Goal: Transaction & Acquisition: Purchase product/service

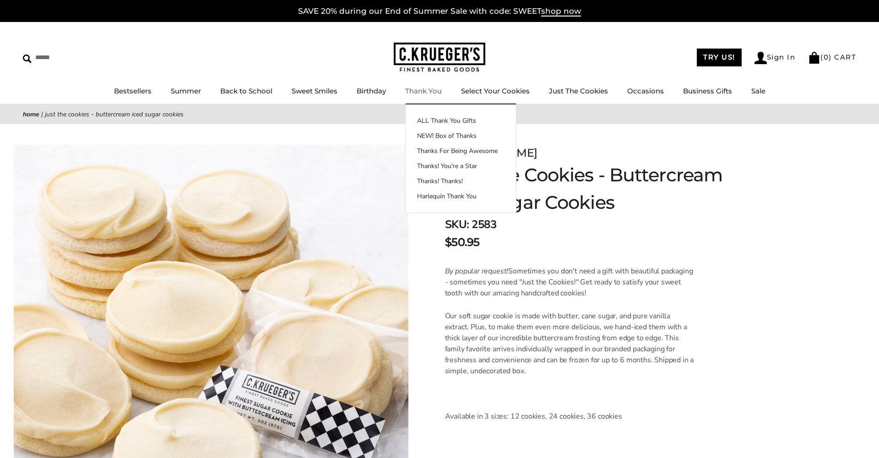
click at [425, 89] on link "Thank You" at bounding box center [423, 91] width 37 height 9
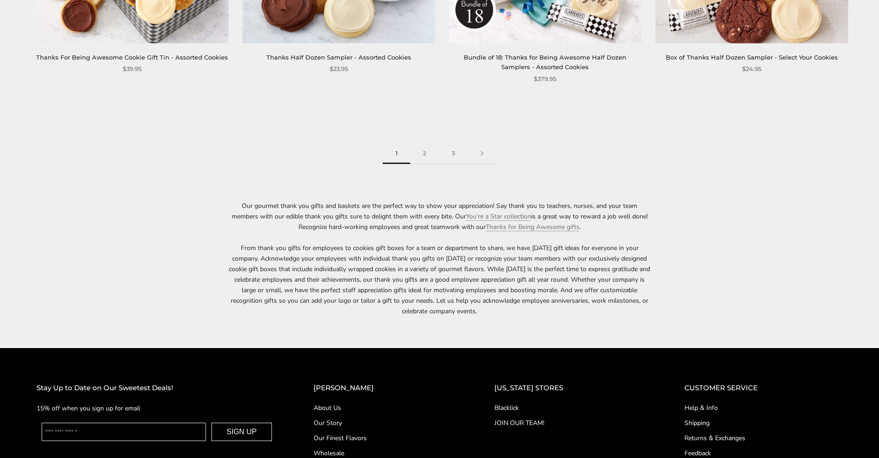
scroll to position [1615, 0]
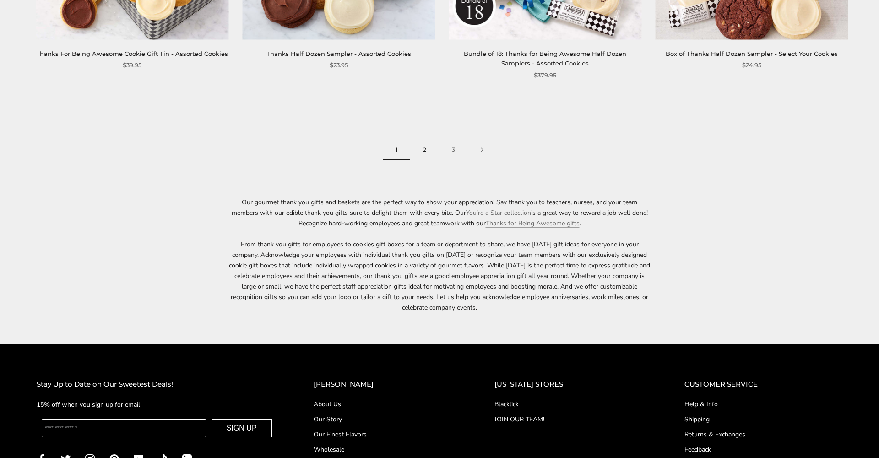
click at [429, 143] on link "2" at bounding box center [424, 150] width 29 height 21
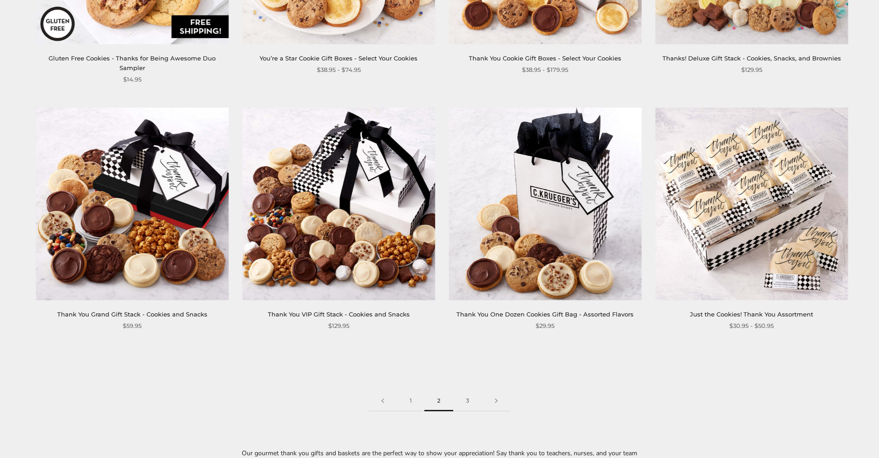
scroll to position [1353, 0]
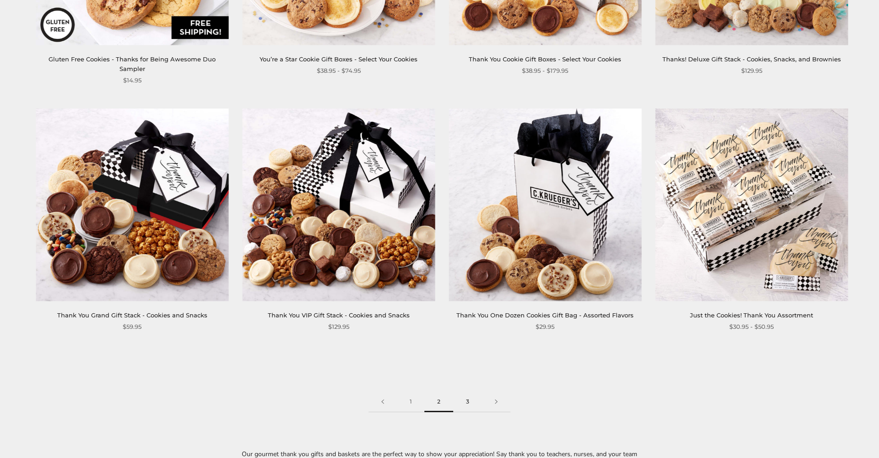
click at [468, 392] on link "3" at bounding box center [467, 402] width 29 height 21
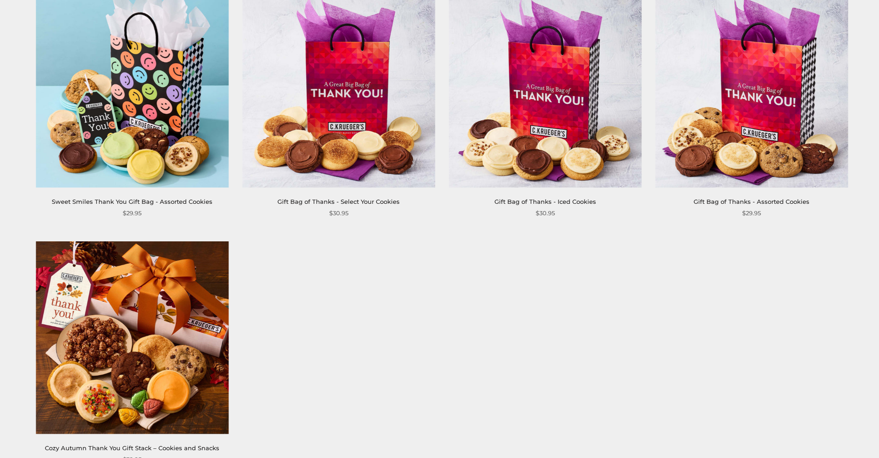
scroll to position [197, 0]
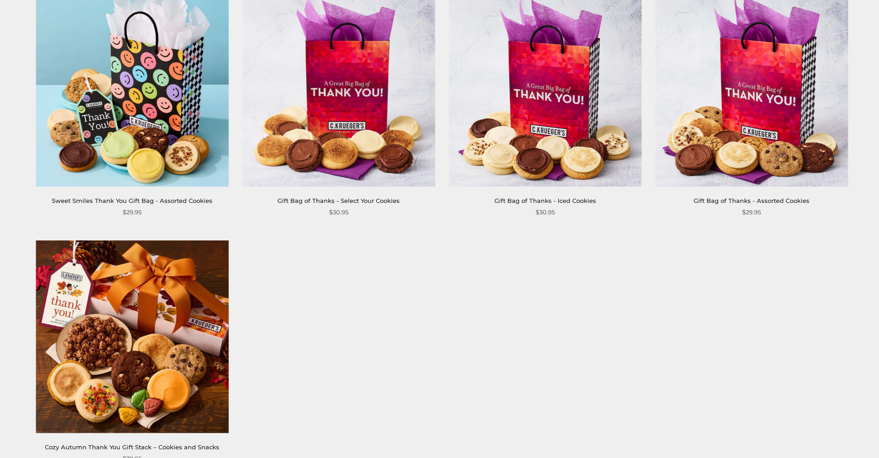
click at [369, 94] on img at bounding box center [338, 90] width 193 height 193
